Goal: Task Accomplishment & Management: Use online tool/utility

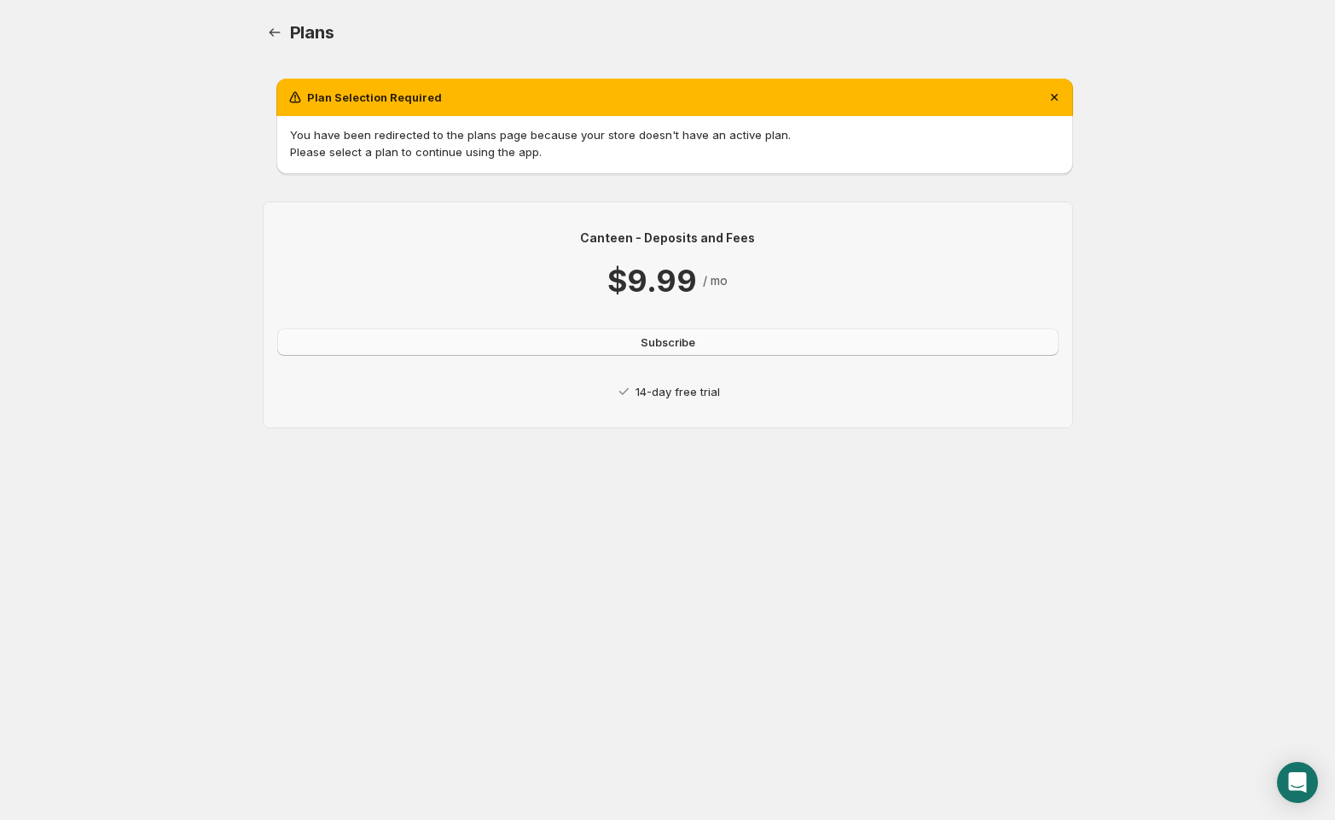
click at [658, 341] on span "Subscribe" at bounding box center [668, 342] width 55 height 17
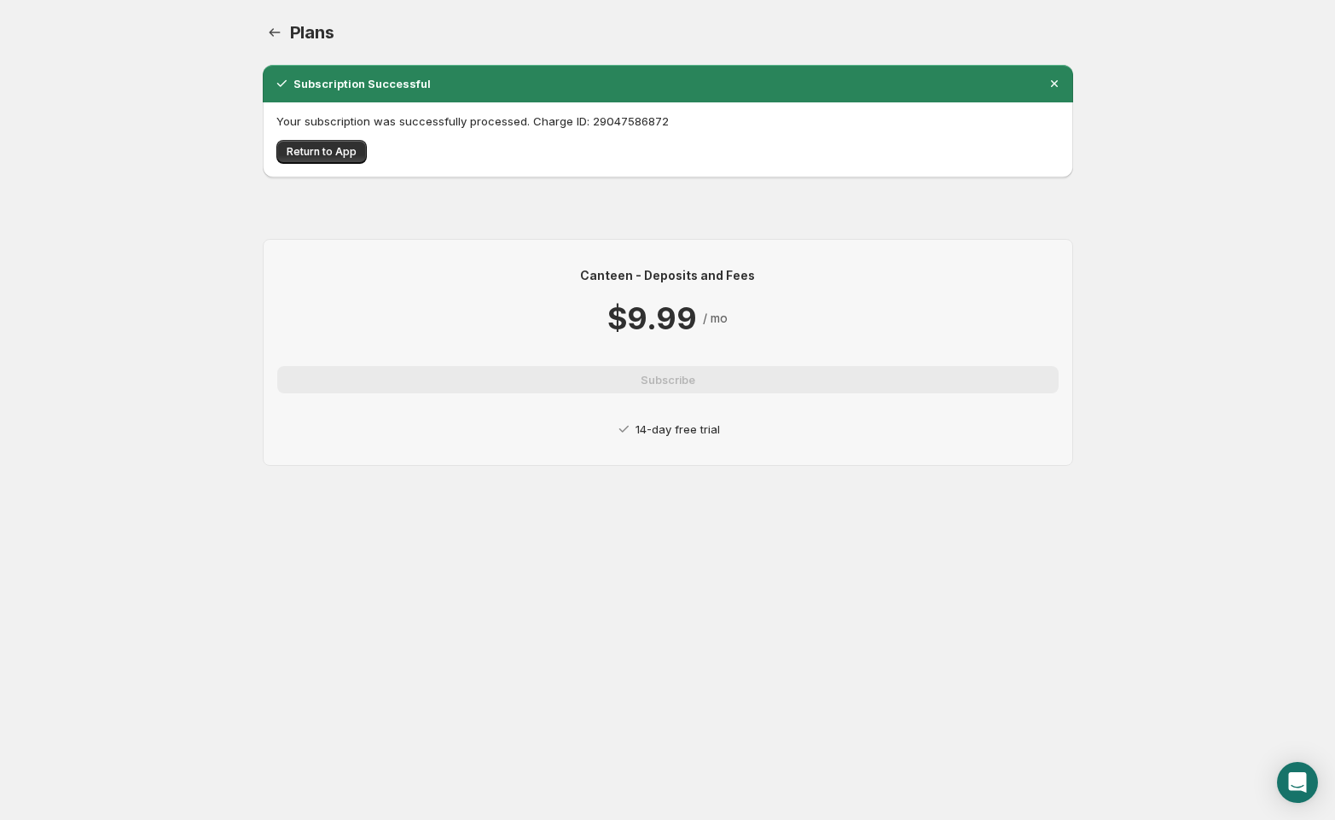
click at [166, 177] on body "Home Help Plans. This page is ready Plans Subscription Successful Your subscrip…" at bounding box center [667, 410] width 1335 height 820
click at [346, 162] on button "Return to App" at bounding box center [321, 152] width 90 height 24
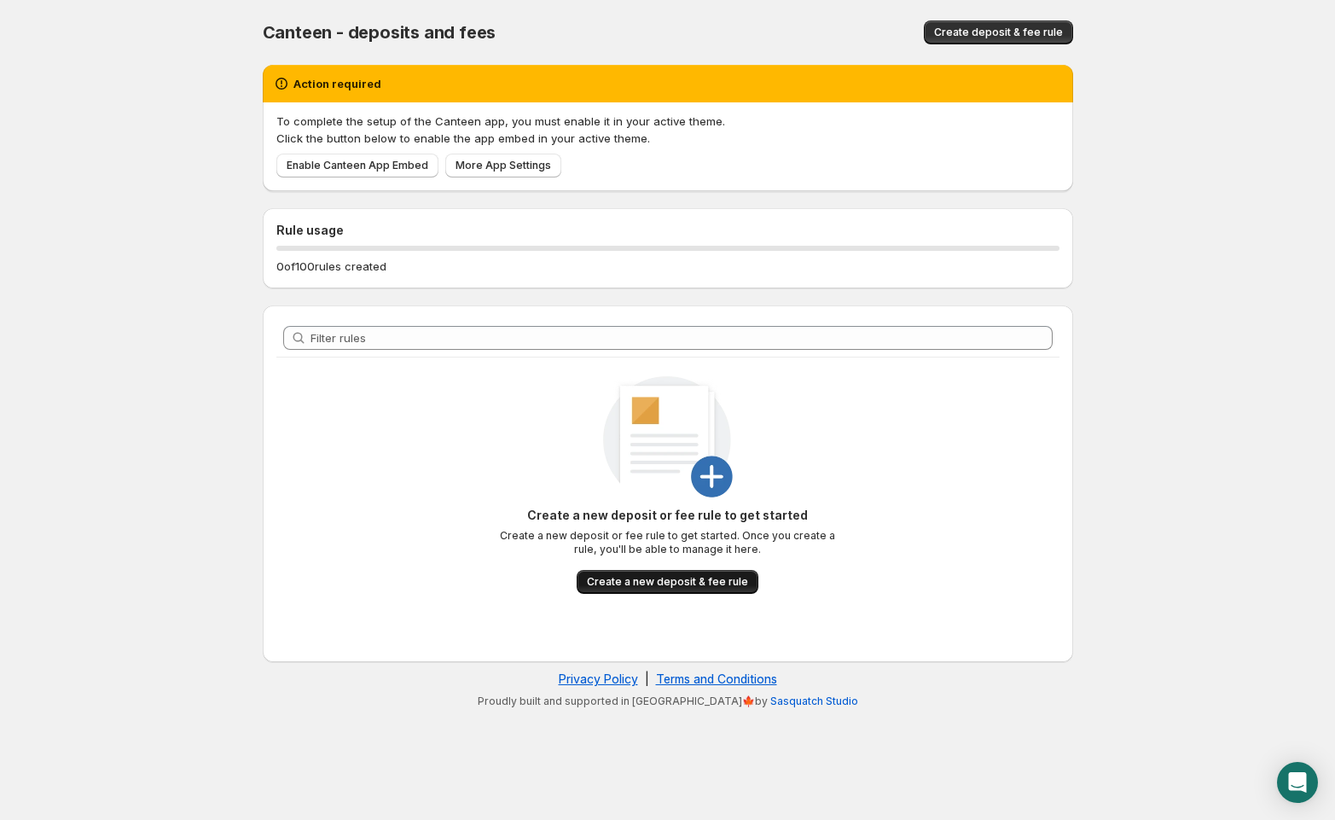
click at [668, 579] on span "Create a new deposit & fee rule" at bounding box center [667, 582] width 161 height 14
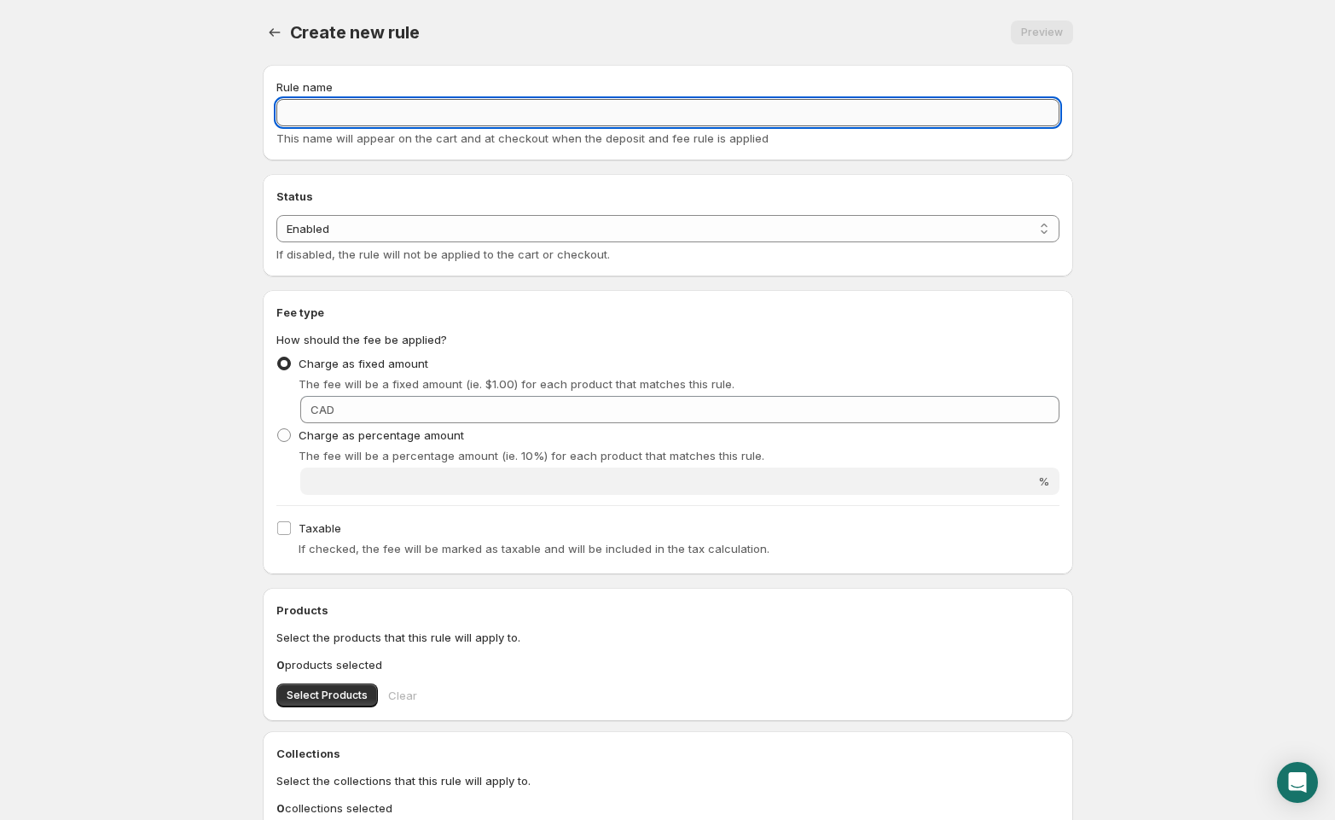
click at [356, 112] on input "Rule name" at bounding box center [667, 112] width 783 height 27
type input "r"
type input "Canteen Fee"
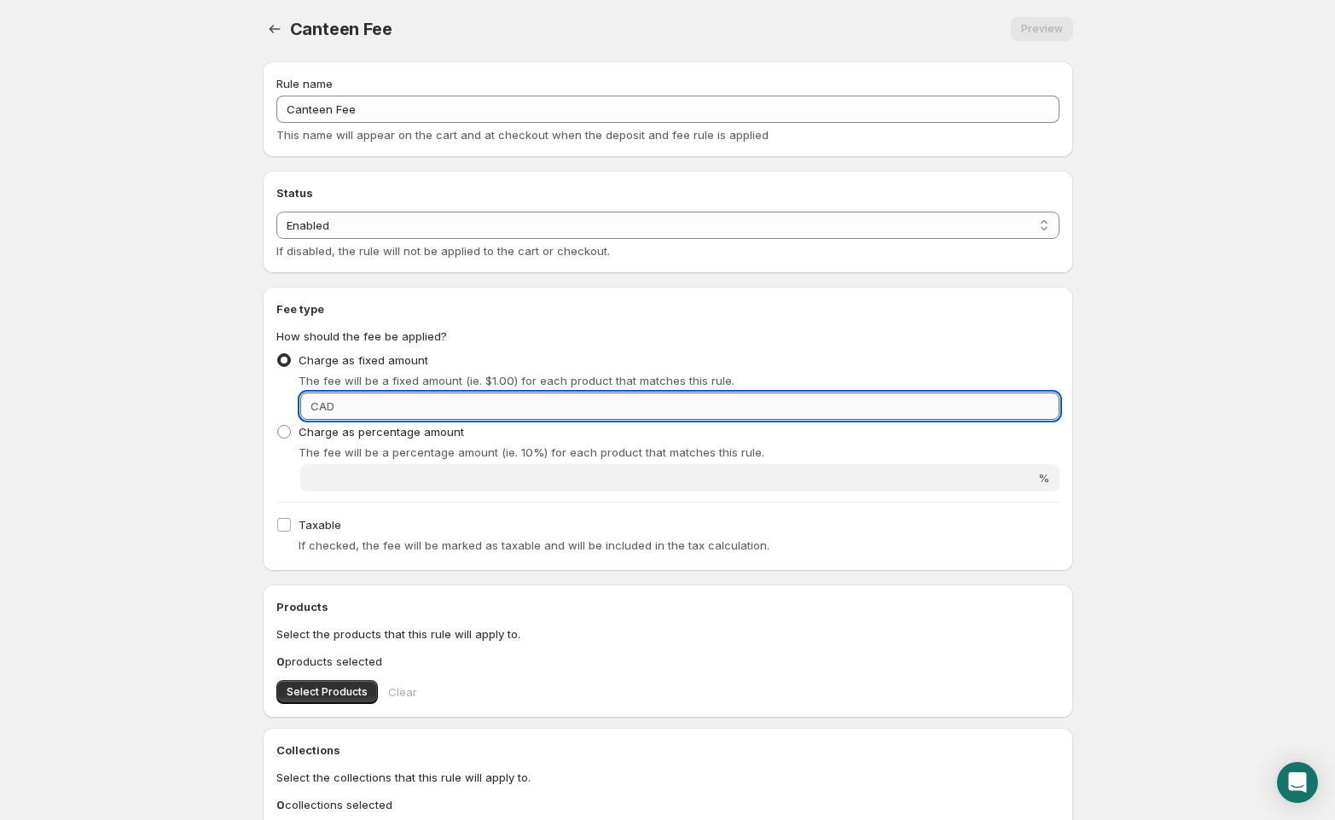
click at [349, 410] on input "Fixed amount" at bounding box center [700, 405] width 720 height 27
type input "2"
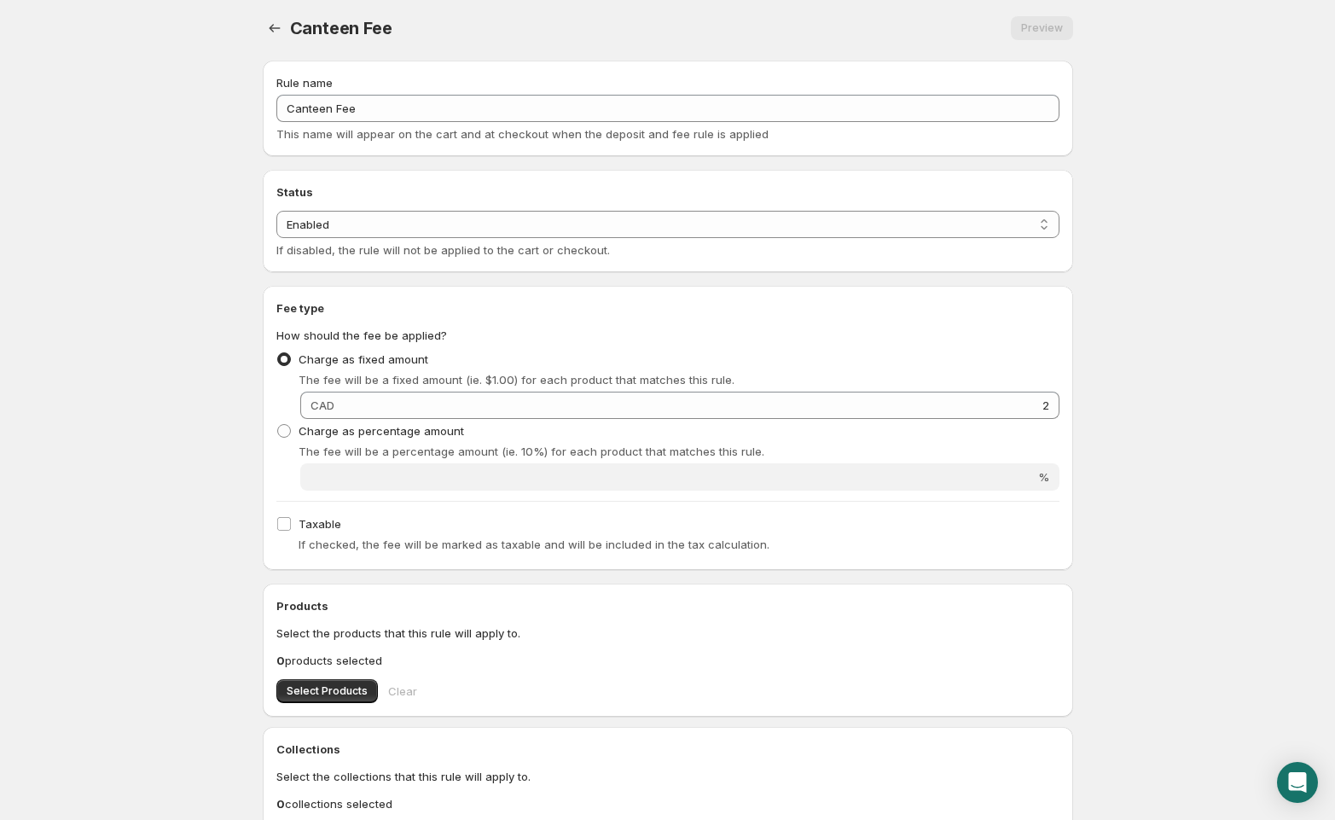
click at [209, 494] on body "Home Help Canteen Fee. This page is ready Canteen Fee Preview More actions Prev…" at bounding box center [667, 406] width 1335 height 820
click at [292, 530] on label "Taxable" at bounding box center [308, 524] width 65 height 24
click at [291, 530] on input "Taxable" at bounding box center [284, 524] width 14 height 14
checkbox input "true"
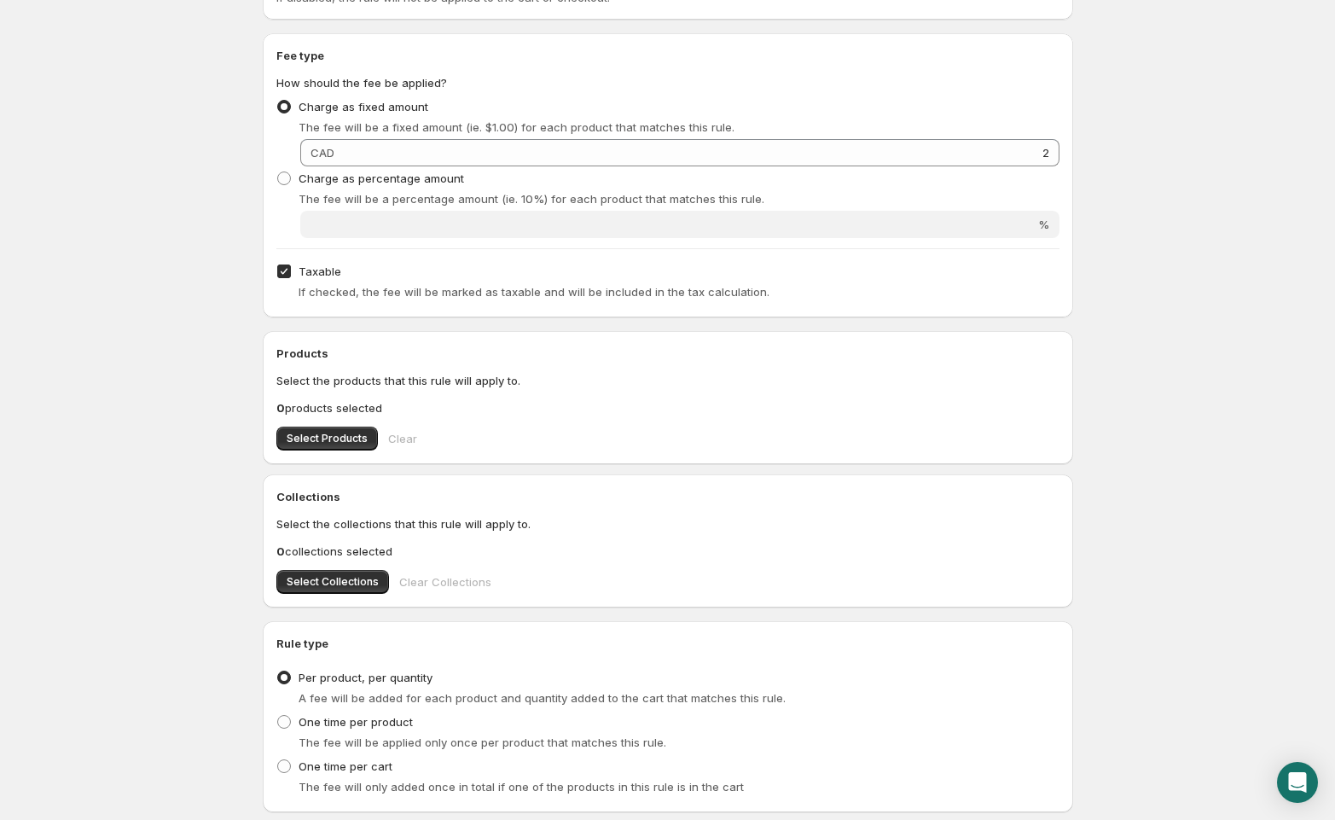
scroll to position [264, 0]
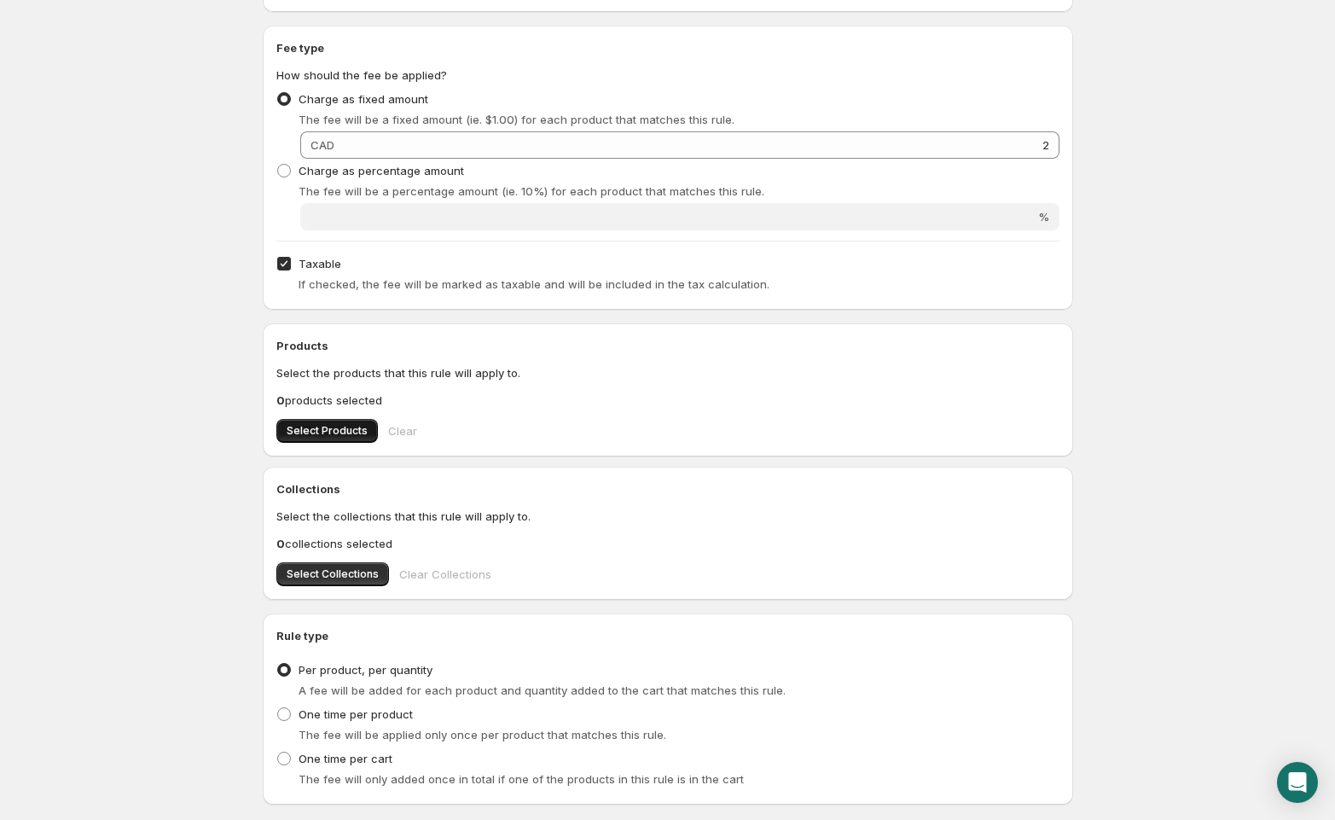
click at [331, 431] on span "Select Products" at bounding box center [327, 431] width 81 height 14
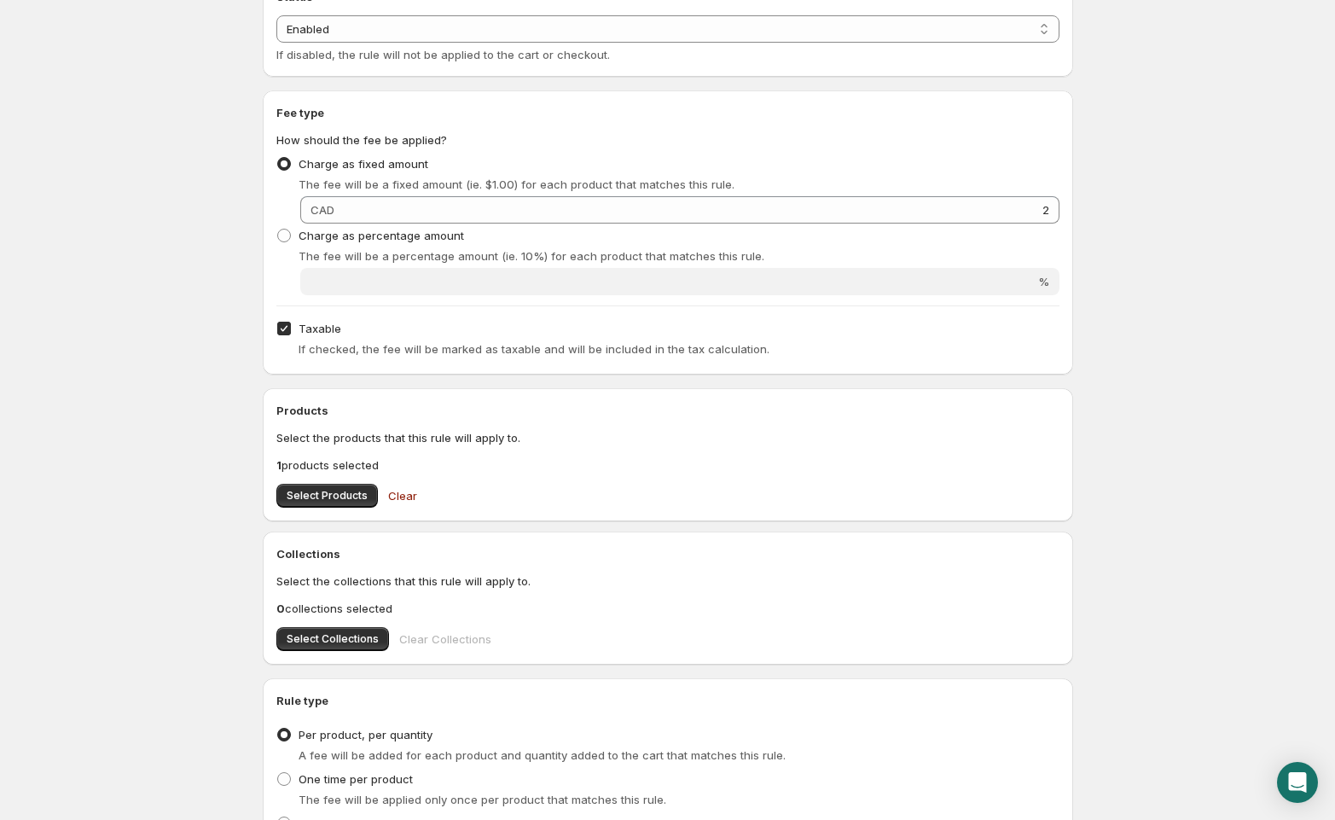
scroll to position [26, 0]
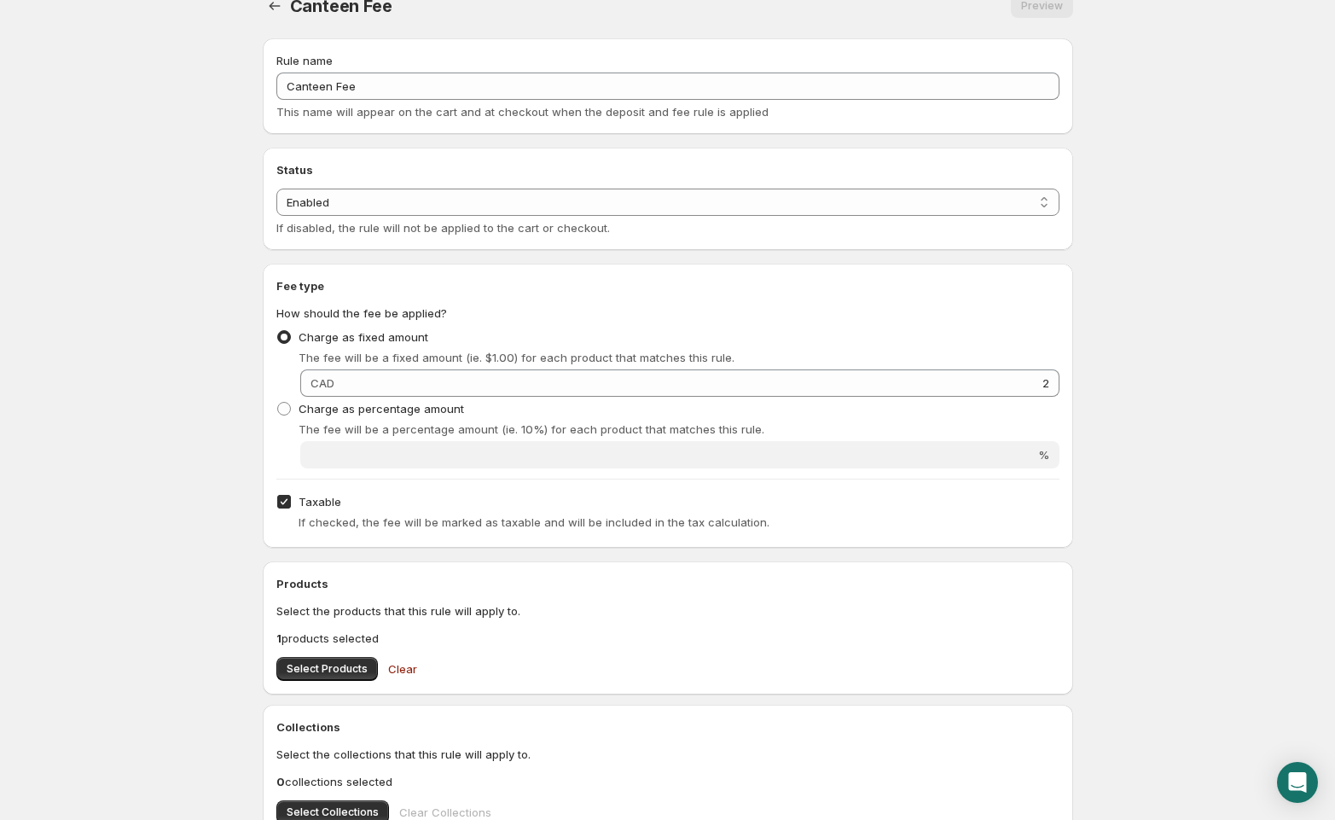
click at [1124, 375] on body "Home Help Canteen Fee. This page is ready Canteen Fee Preview More actions Prev…" at bounding box center [667, 384] width 1335 height 820
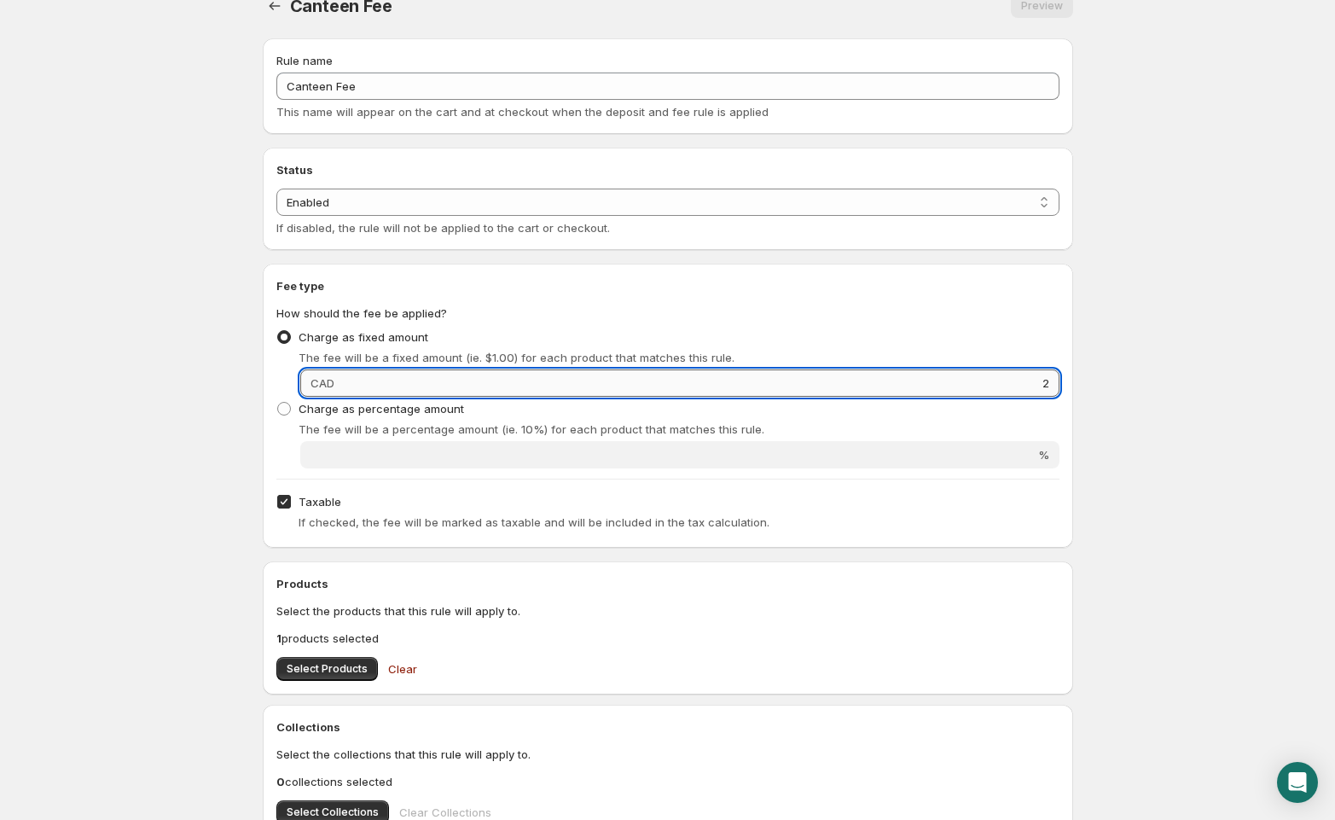
click at [1024, 378] on input "2" at bounding box center [700, 382] width 720 height 27
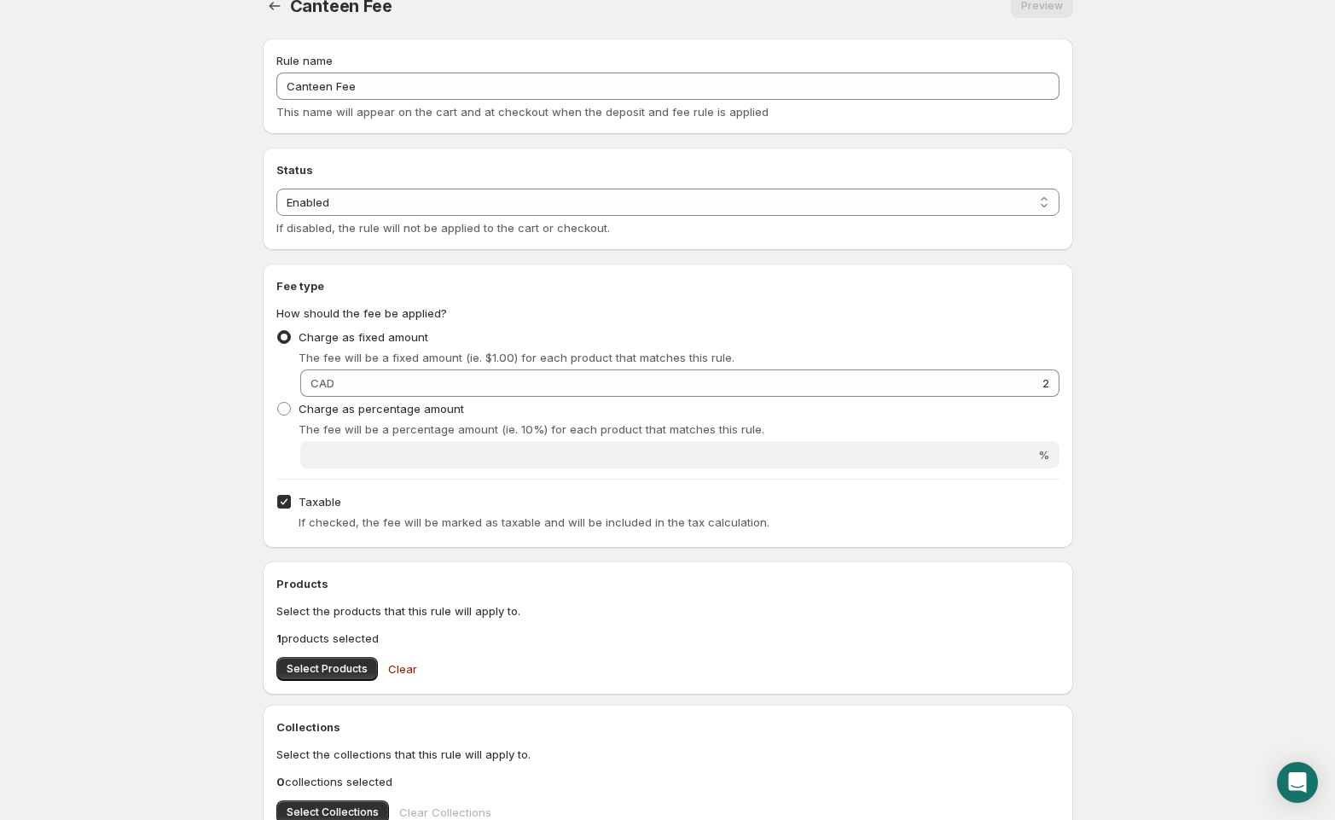
click at [1143, 356] on body "Home Help Canteen Fee. This page is ready Canteen Fee Preview More actions Prev…" at bounding box center [667, 384] width 1335 height 820
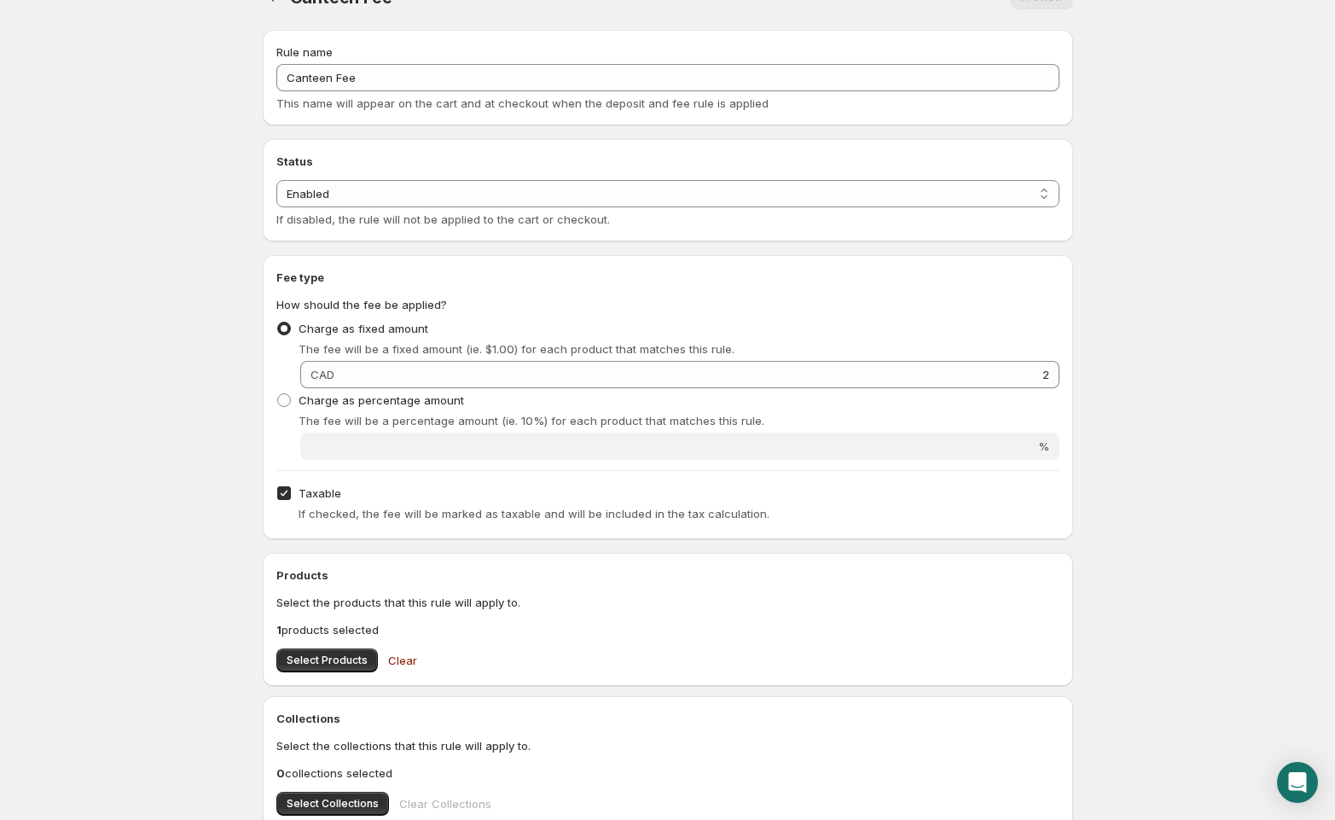
scroll to position [0, 0]
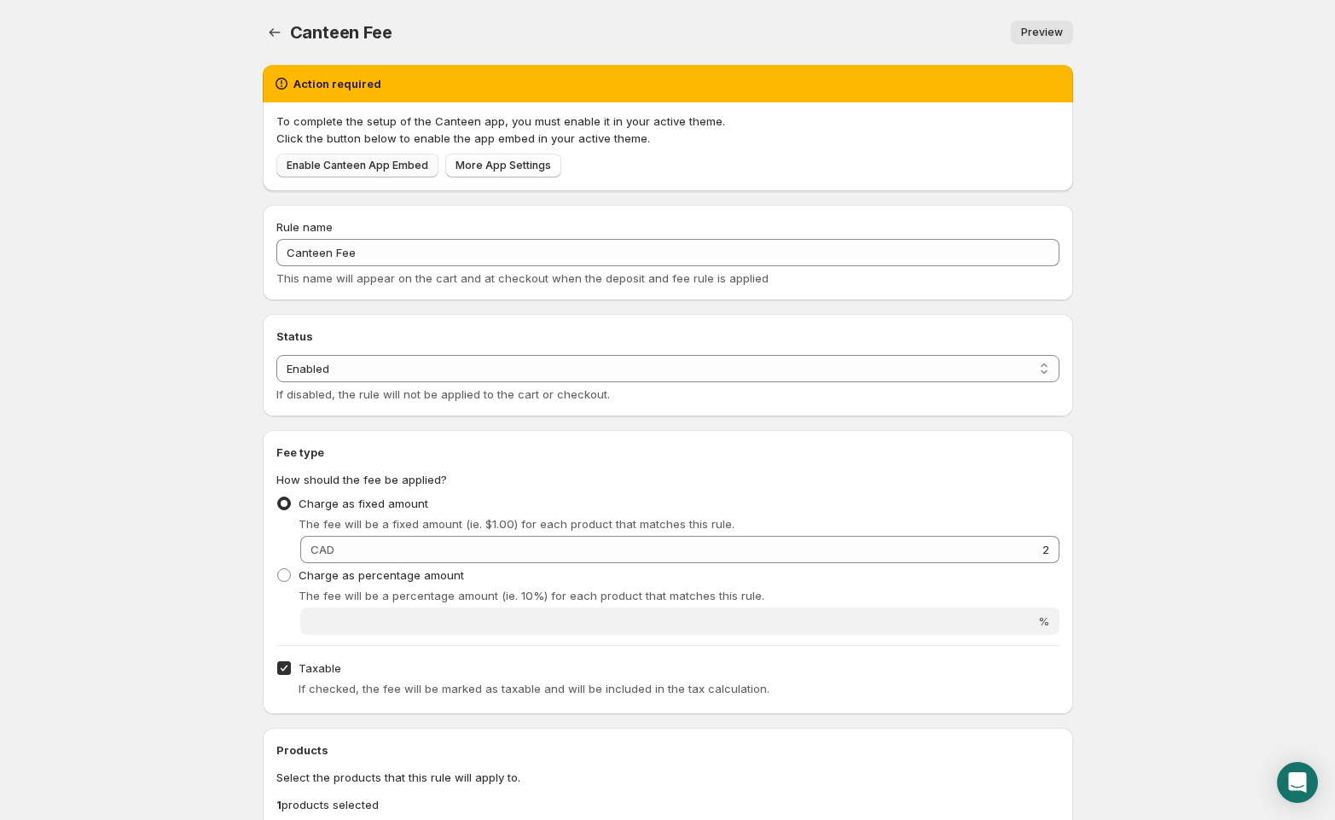
click at [324, 163] on span "Enable Canteen App Embed" at bounding box center [358, 166] width 142 height 14
click at [197, 119] on body "Home Help Canteen Fee. This page is ready Canteen Fee Preview More actions Prev…" at bounding box center [667, 410] width 1335 height 820
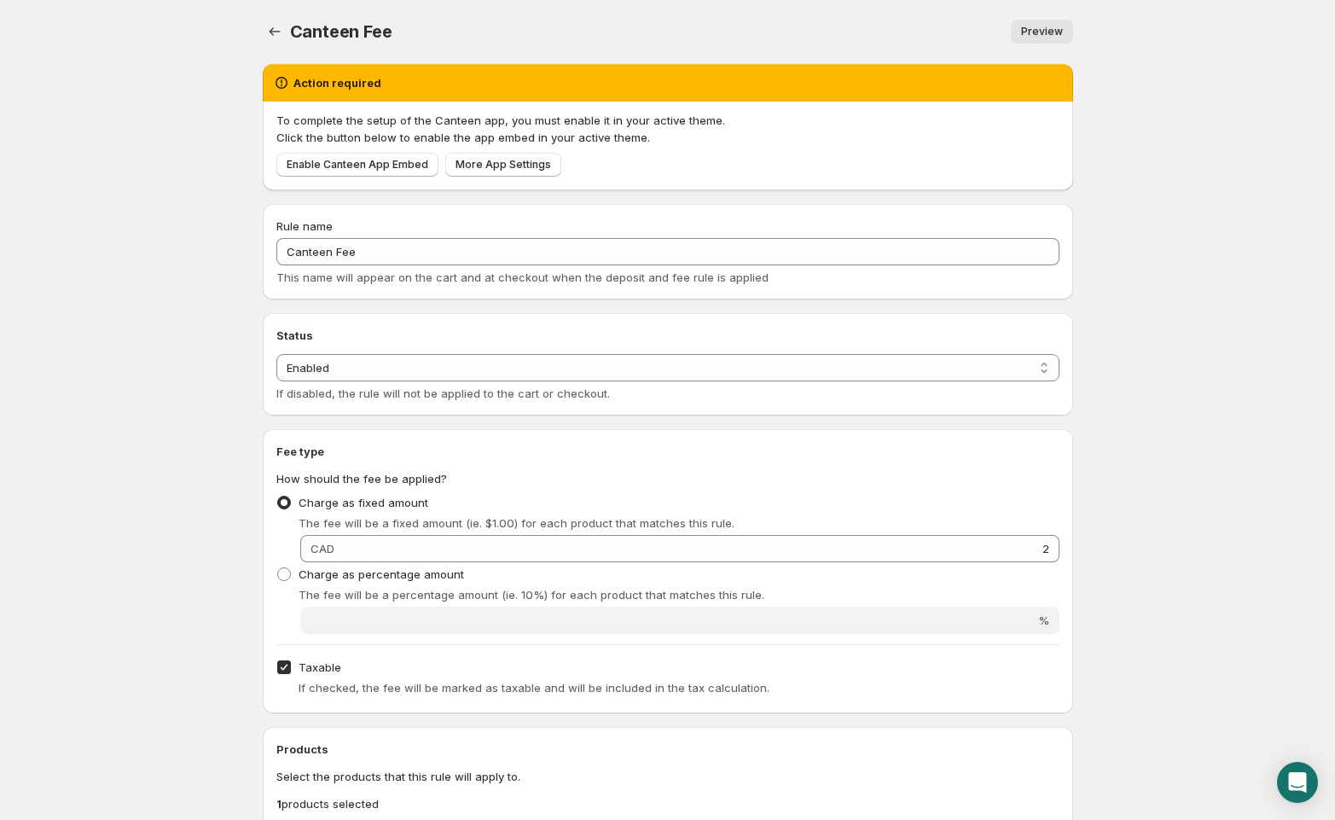
click at [203, 132] on body "Home Help Canteen Fee. This page is ready Canteen Fee Preview More actions Prev…" at bounding box center [667, 409] width 1335 height 820
drag, startPoint x: 198, startPoint y: 137, endPoint x: 108, endPoint y: 241, distance: 137.2
click at [171, 170] on body "Home Help Canteen Fee. This page is ready Canteen Fee Preview More actions Prev…" at bounding box center [667, 409] width 1335 height 820
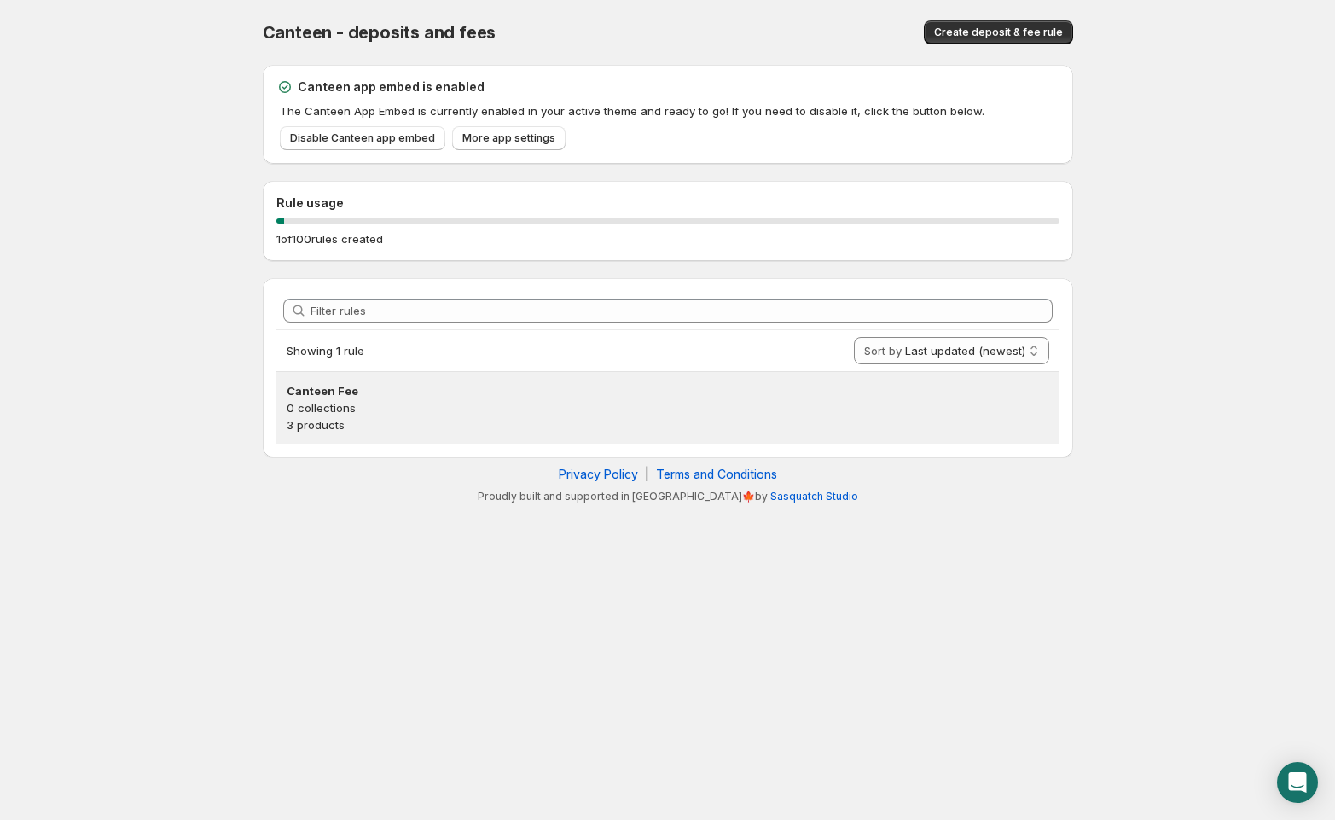
click at [338, 413] on p "0 collections" at bounding box center [668, 407] width 763 height 17
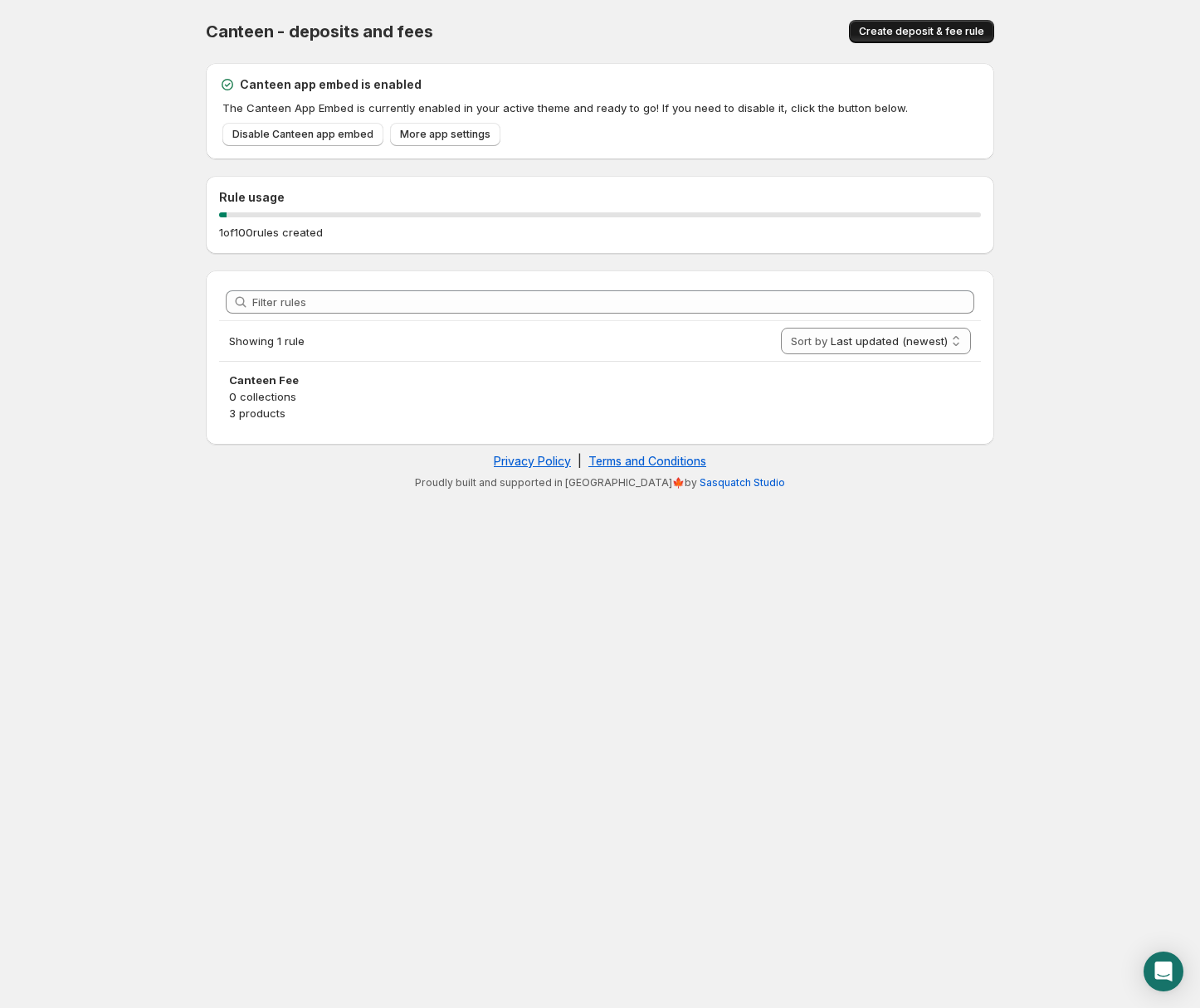
click at [906, 32] on span "Create deposit & fee rule" at bounding box center [921, 32] width 125 height 14
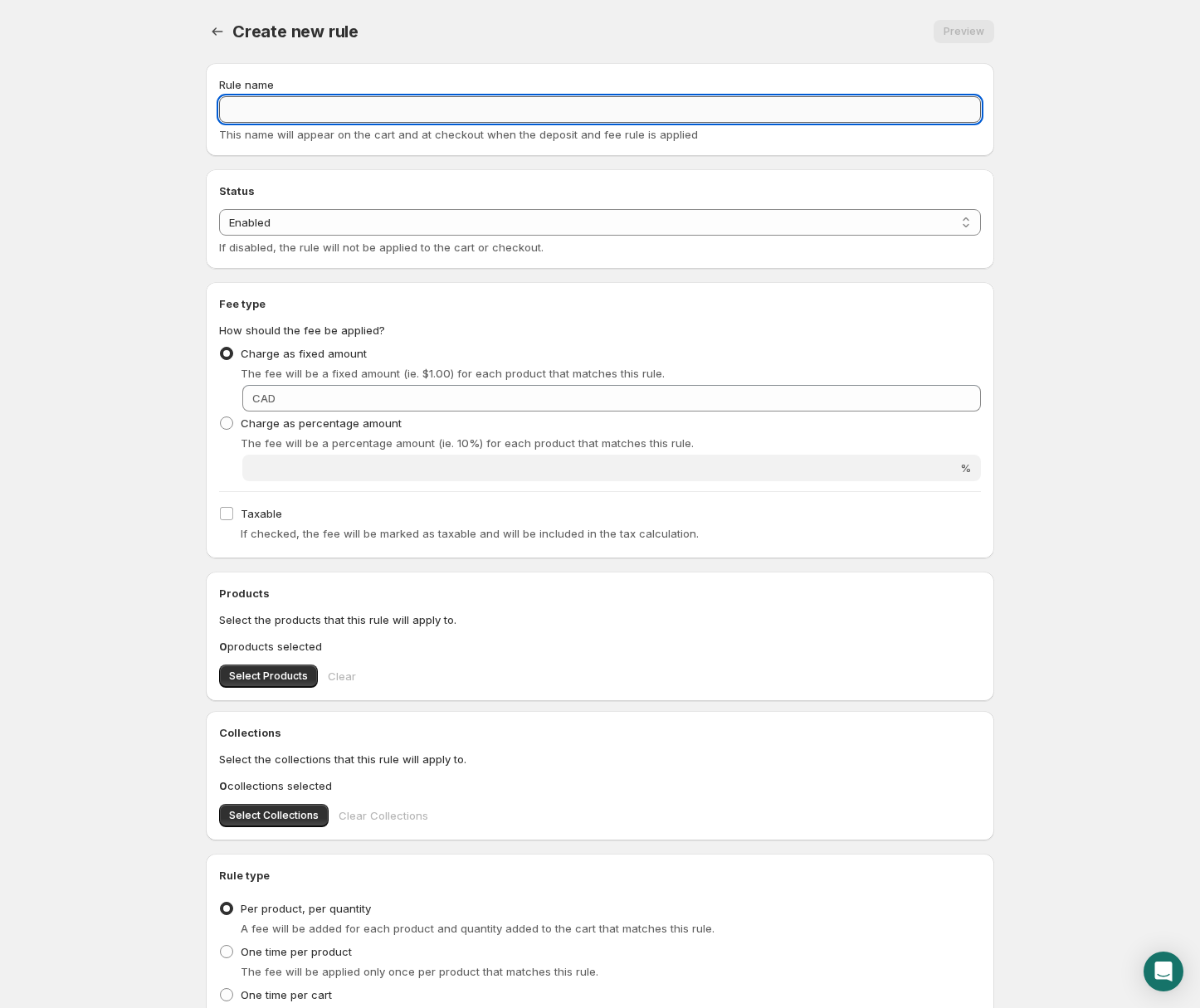
click at [275, 110] on input "Rule name" at bounding box center [599, 109] width 761 height 26
type input "Canteen 2 Fee"
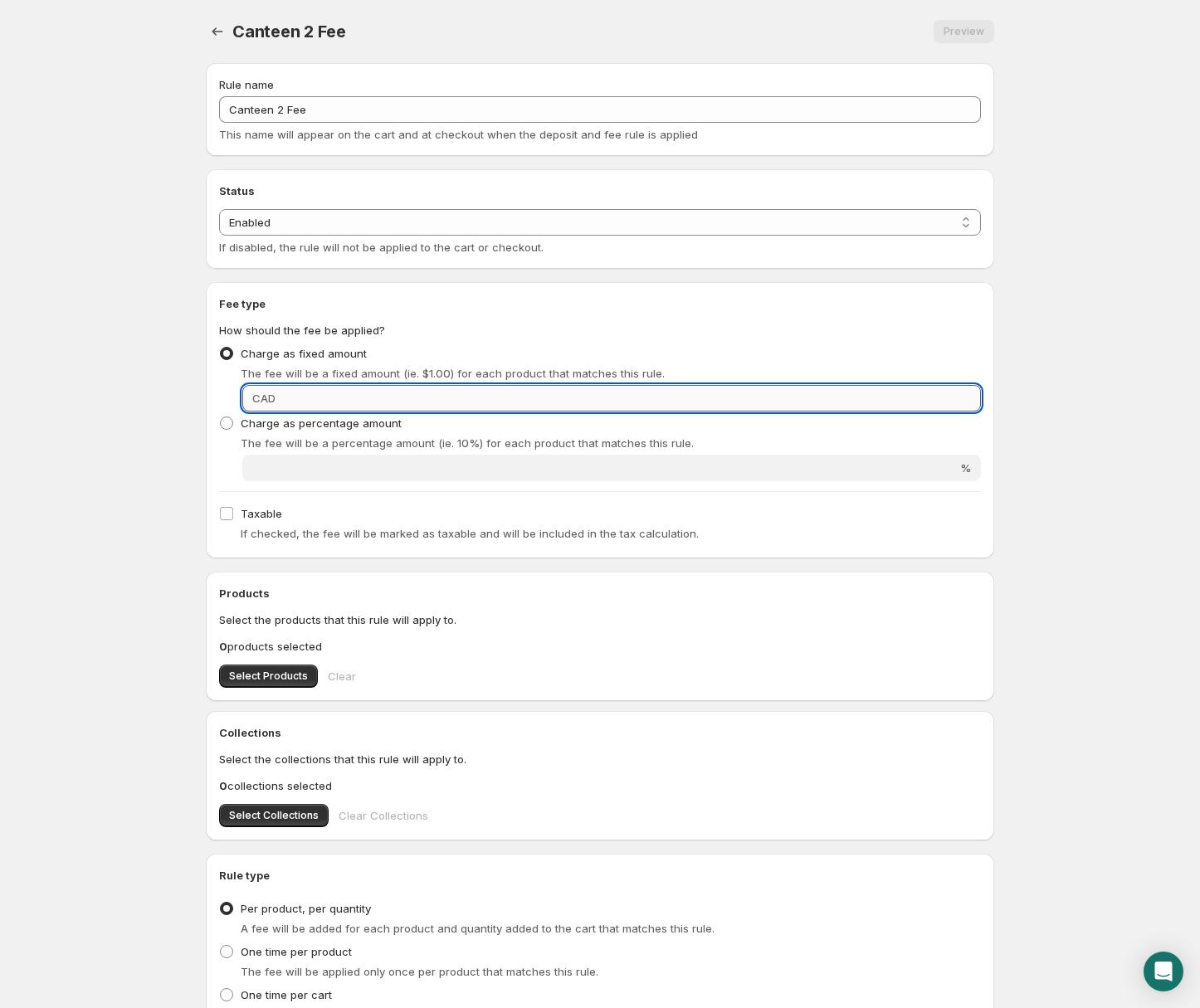
click at [923, 393] on input "Fixed amount" at bounding box center [630, 398] width 700 height 26
type input "5"
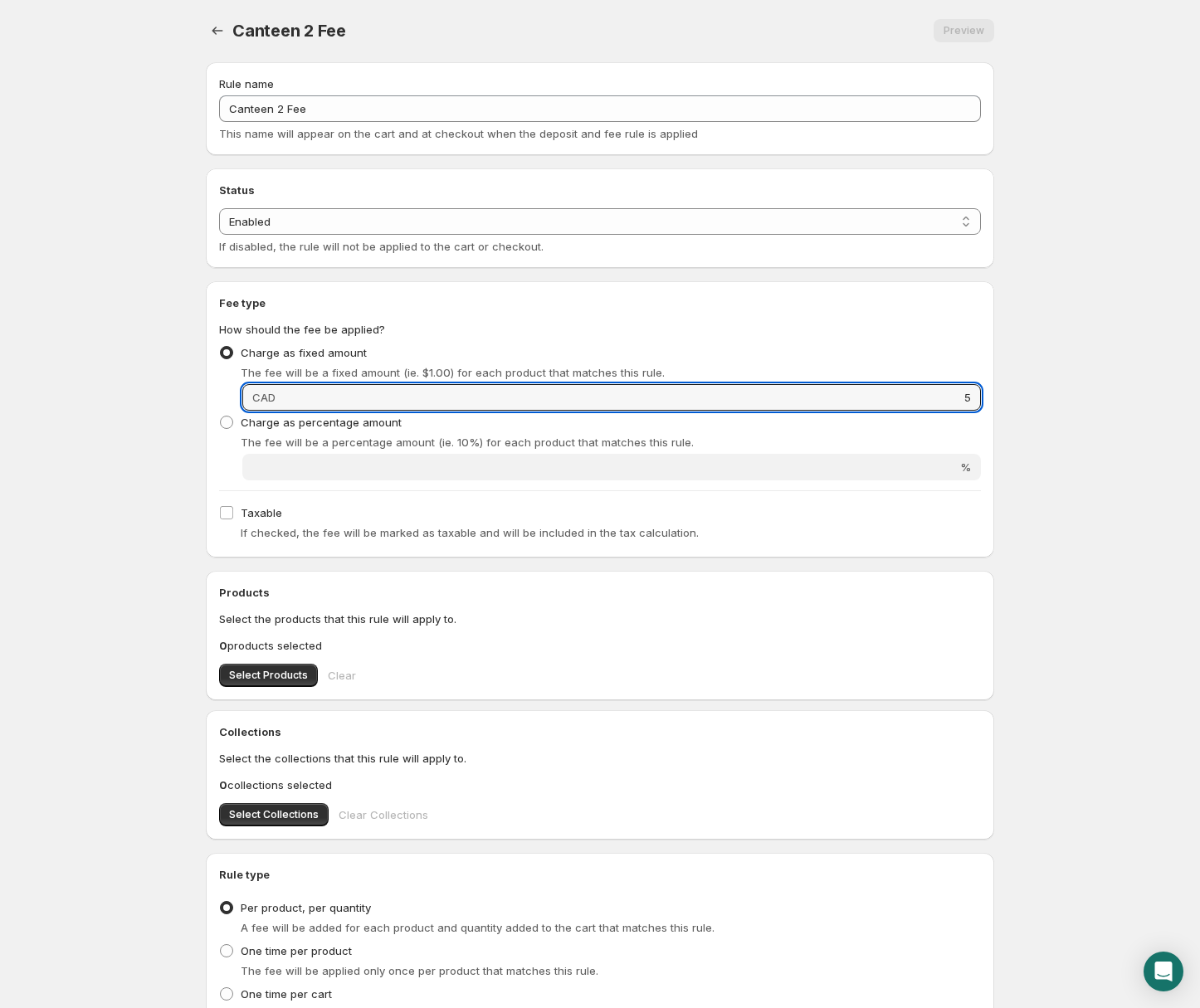
click at [1081, 515] on body "Home Help Canteen 2 Fee. This page is ready Canteen 2 Fee Preview More actions …" at bounding box center [600, 503] width 1200 height 1008
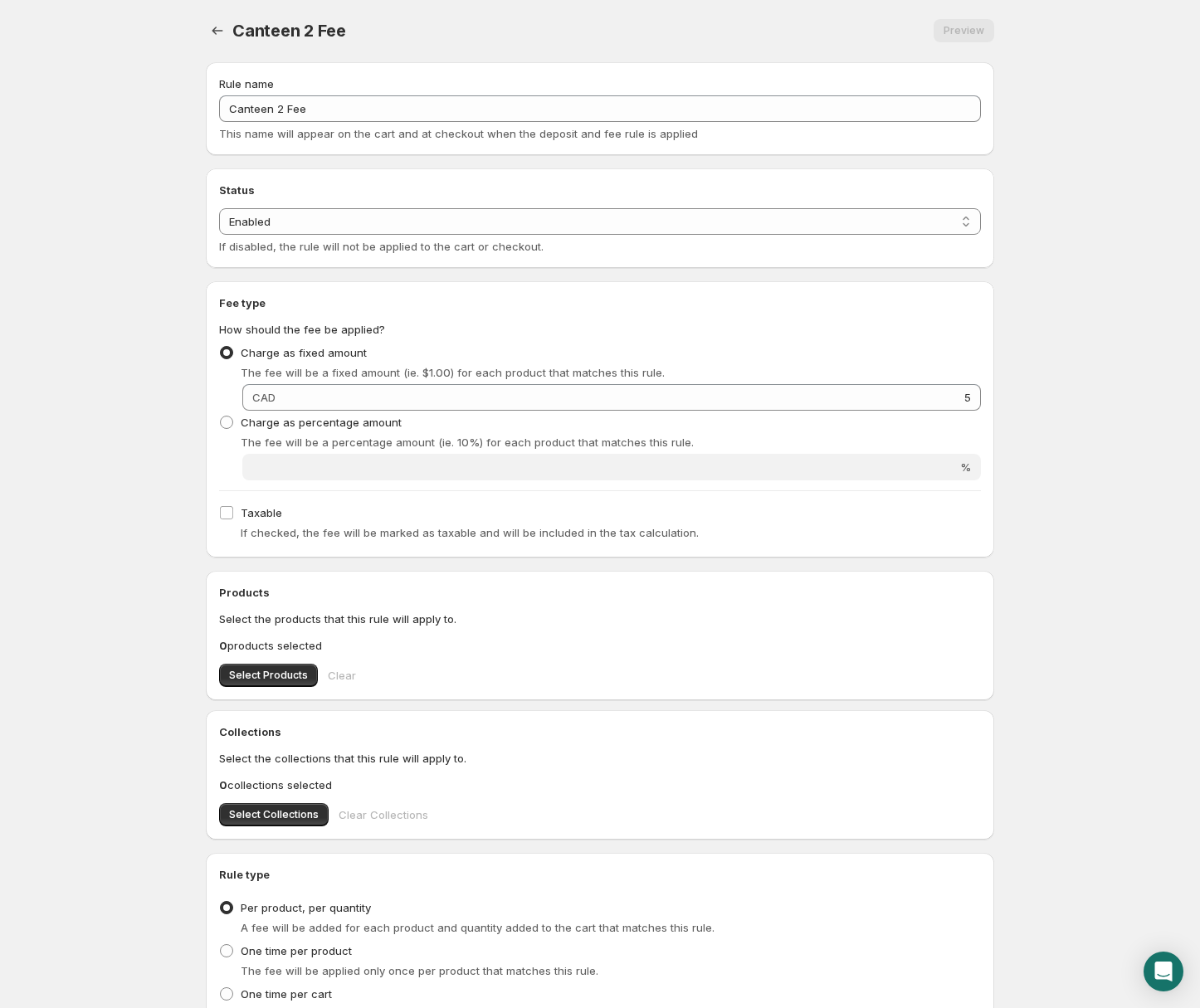
scroll to position [0, 0]
click at [225, 421] on span at bounding box center [227, 423] width 14 height 14
click at [221, 417] on input "Charge as percentage amount" at bounding box center [220, 416] width 1 height 1
radio input "true"
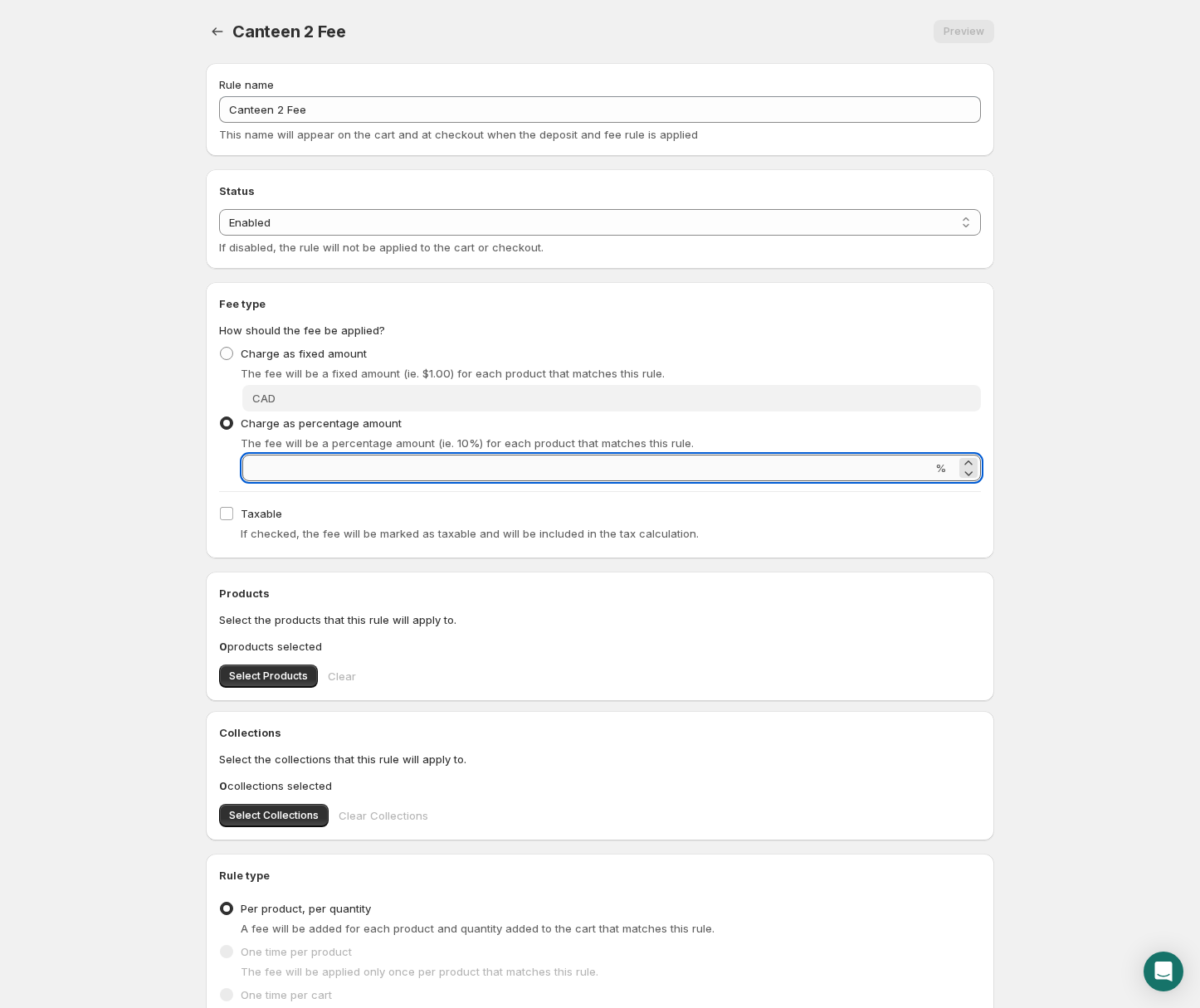
click at [580, 469] on input "Percentage amount" at bounding box center [586, 468] width 689 height 26
type input "2"
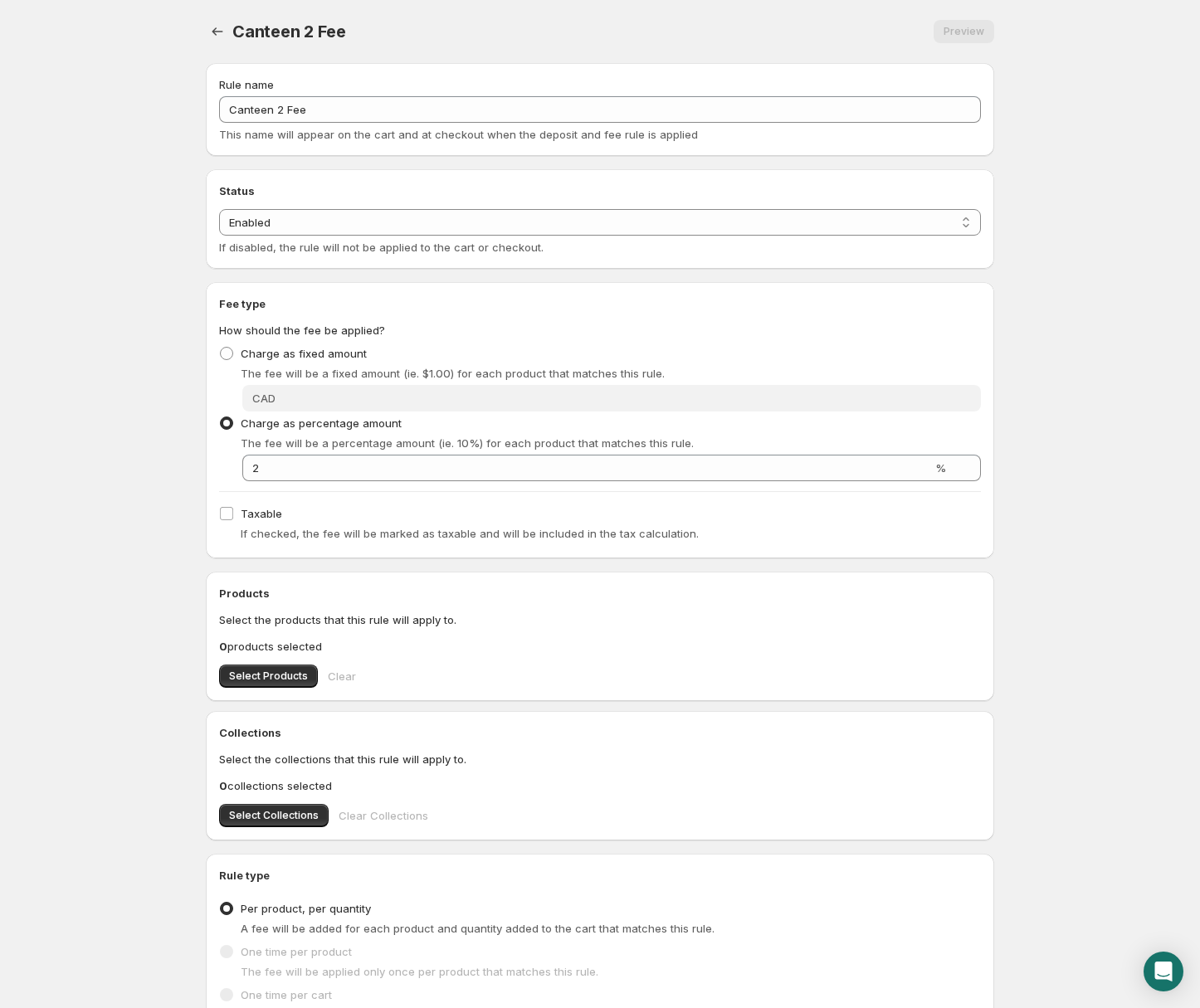
click at [1071, 416] on body "Home Help Canteen 2 Fee. This page is ready Canteen 2 Fee Preview More actions …" at bounding box center [600, 504] width 1200 height 1008
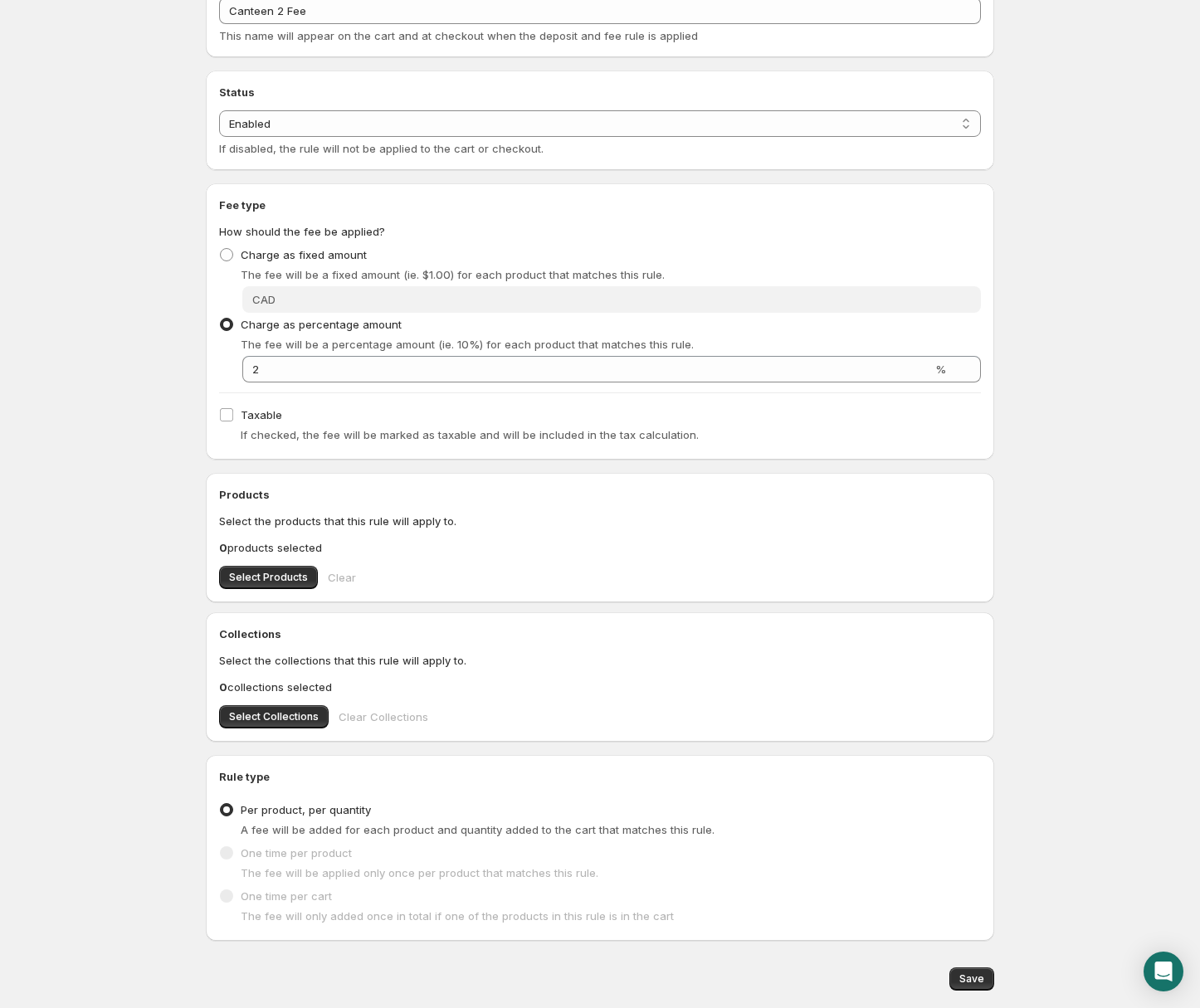
scroll to position [148, 0]
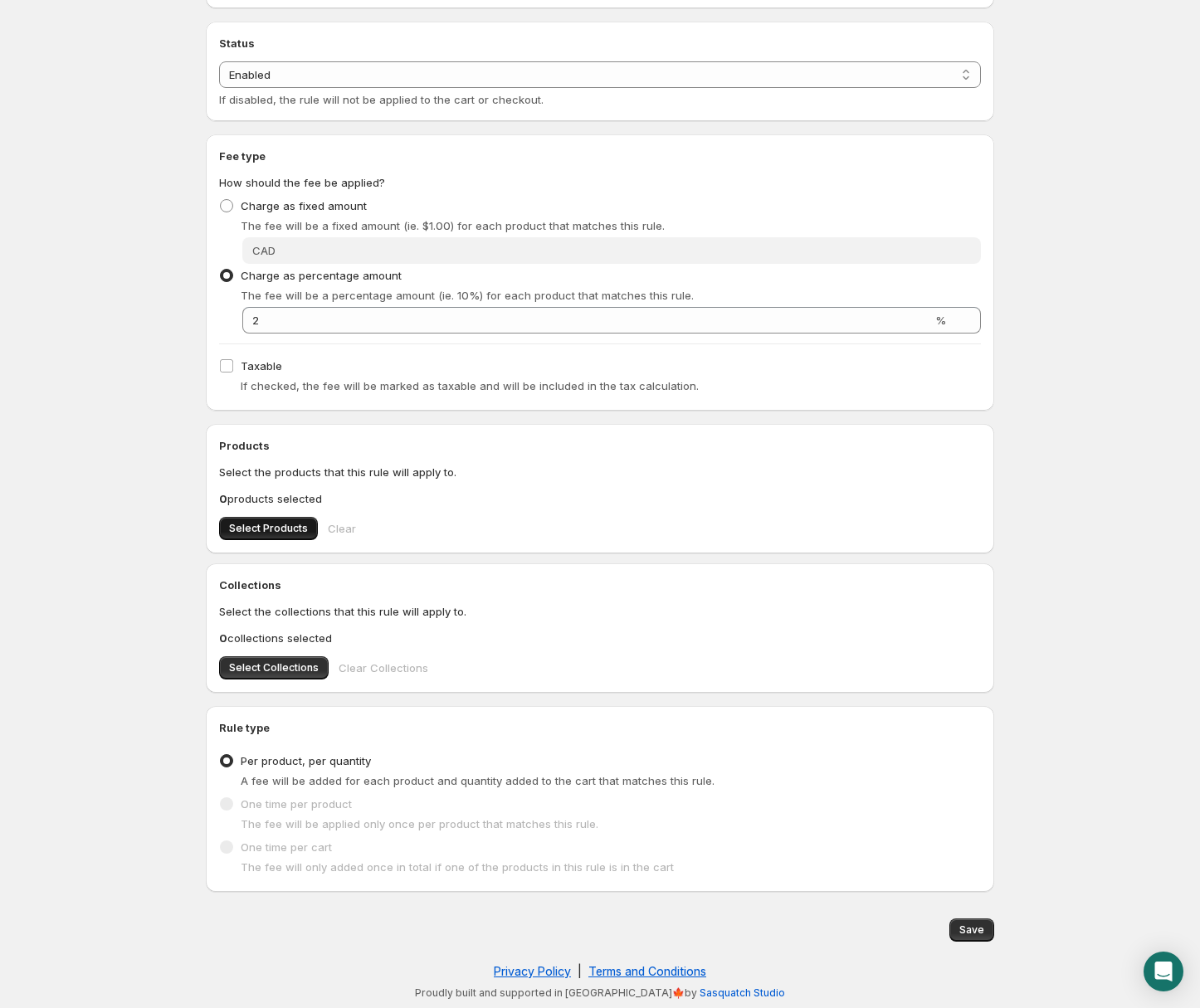
click at [257, 528] on span "Select Products" at bounding box center [267, 529] width 79 height 14
click at [975, 796] on span "Save" at bounding box center [971, 930] width 25 height 14
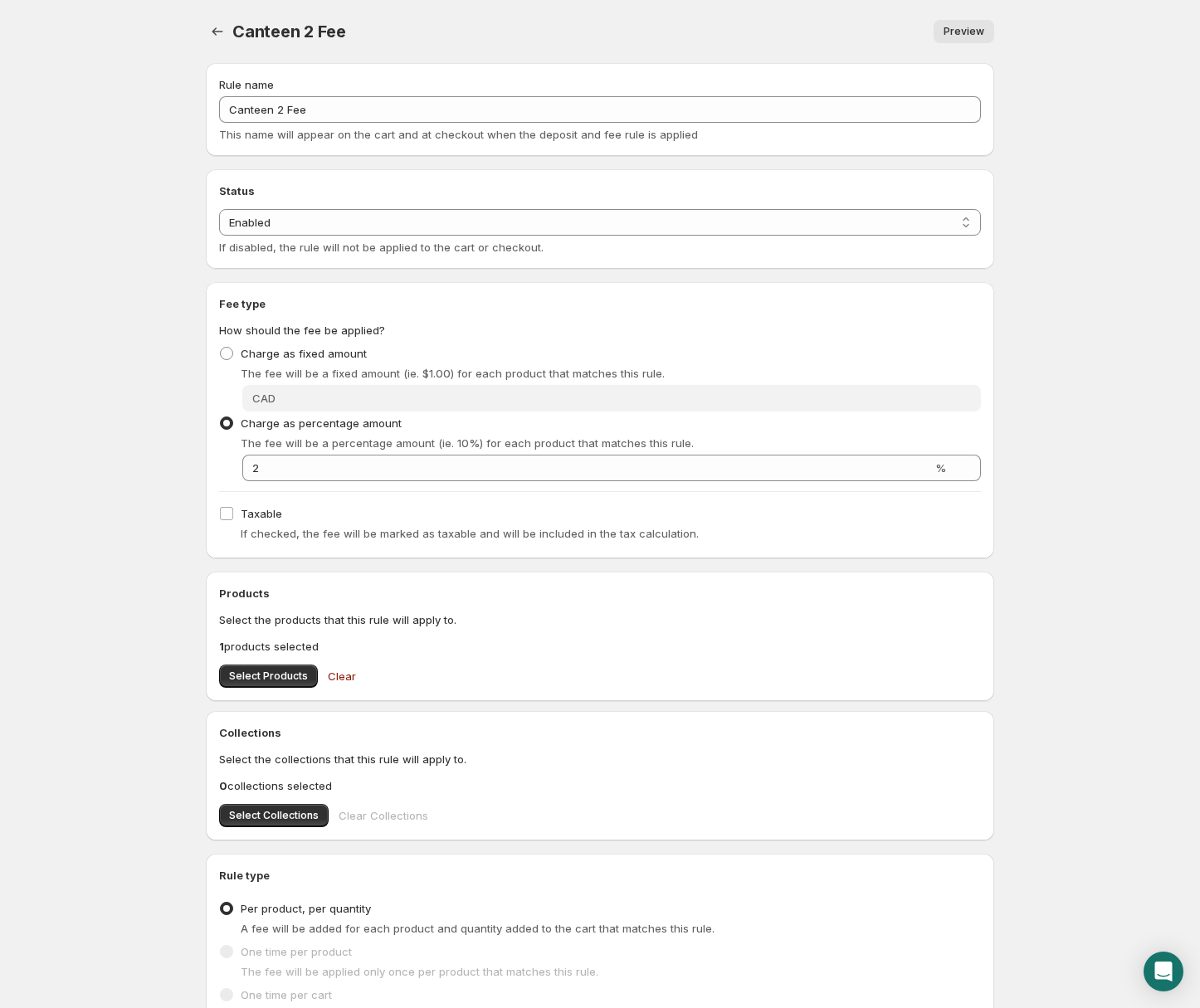
click at [119, 172] on body "Home Help Canteen 2 Fee. This page is ready Canteen 2 Fee Preview More actions …" at bounding box center [600, 504] width 1200 height 1008
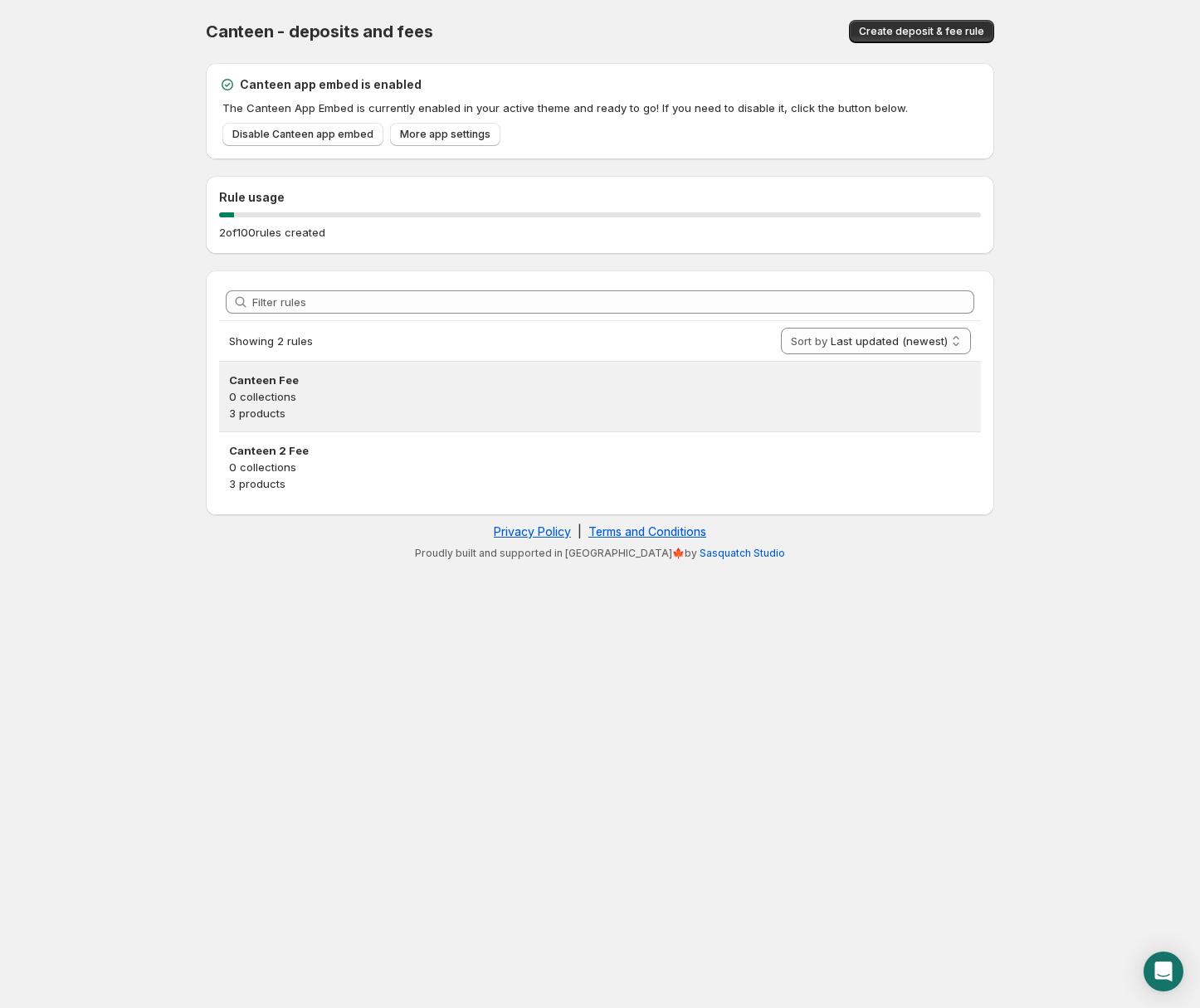
click at [319, 398] on p "0 collections" at bounding box center [599, 396] width 742 height 17
